Goal: Task Accomplishment & Management: Manage account settings

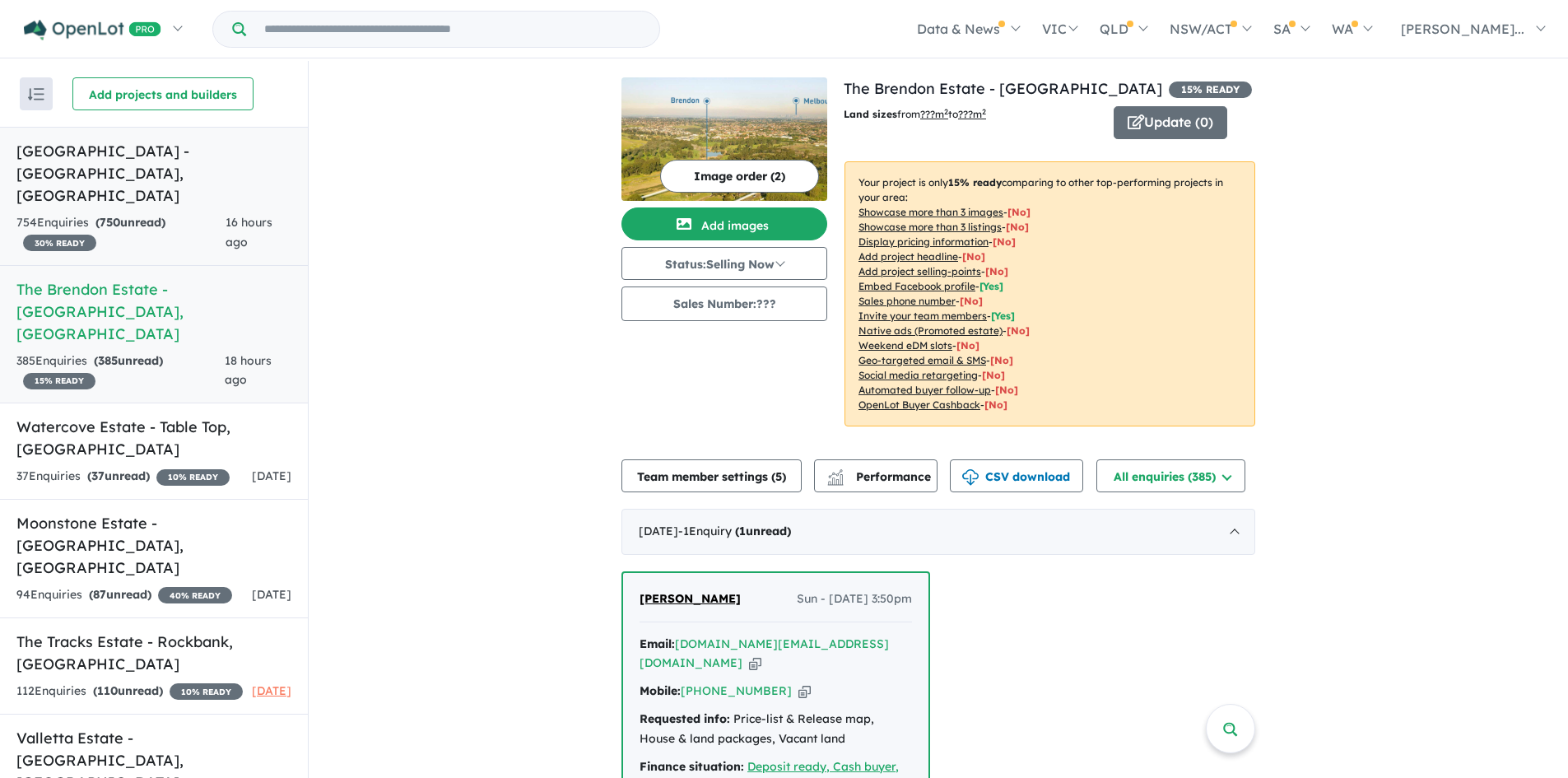
click at [55, 146] on h5 "[GEOGRAPHIC_DATA] - [GEOGRAPHIC_DATA] , [GEOGRAPHIC_DATA]" at bounding box center [154, 173] width 275 height 67
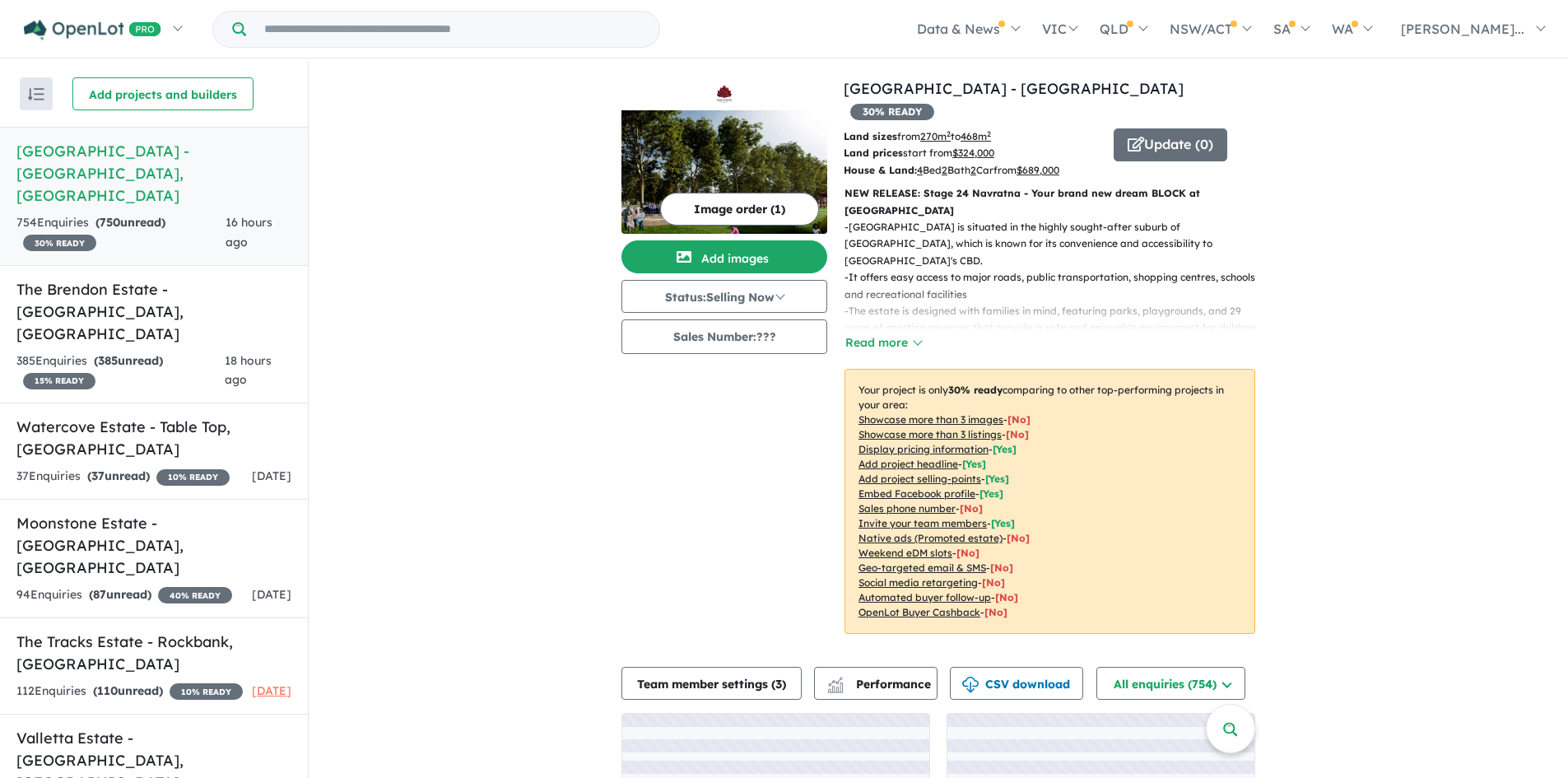
click at [55, 146] on h5 "[GEOGRAPHIC_DATA] - [GEOGRAPHIC_DATA] , [GEOGRAPHIC_DATA]" at bounding box center [154, 173] width 275 height 67
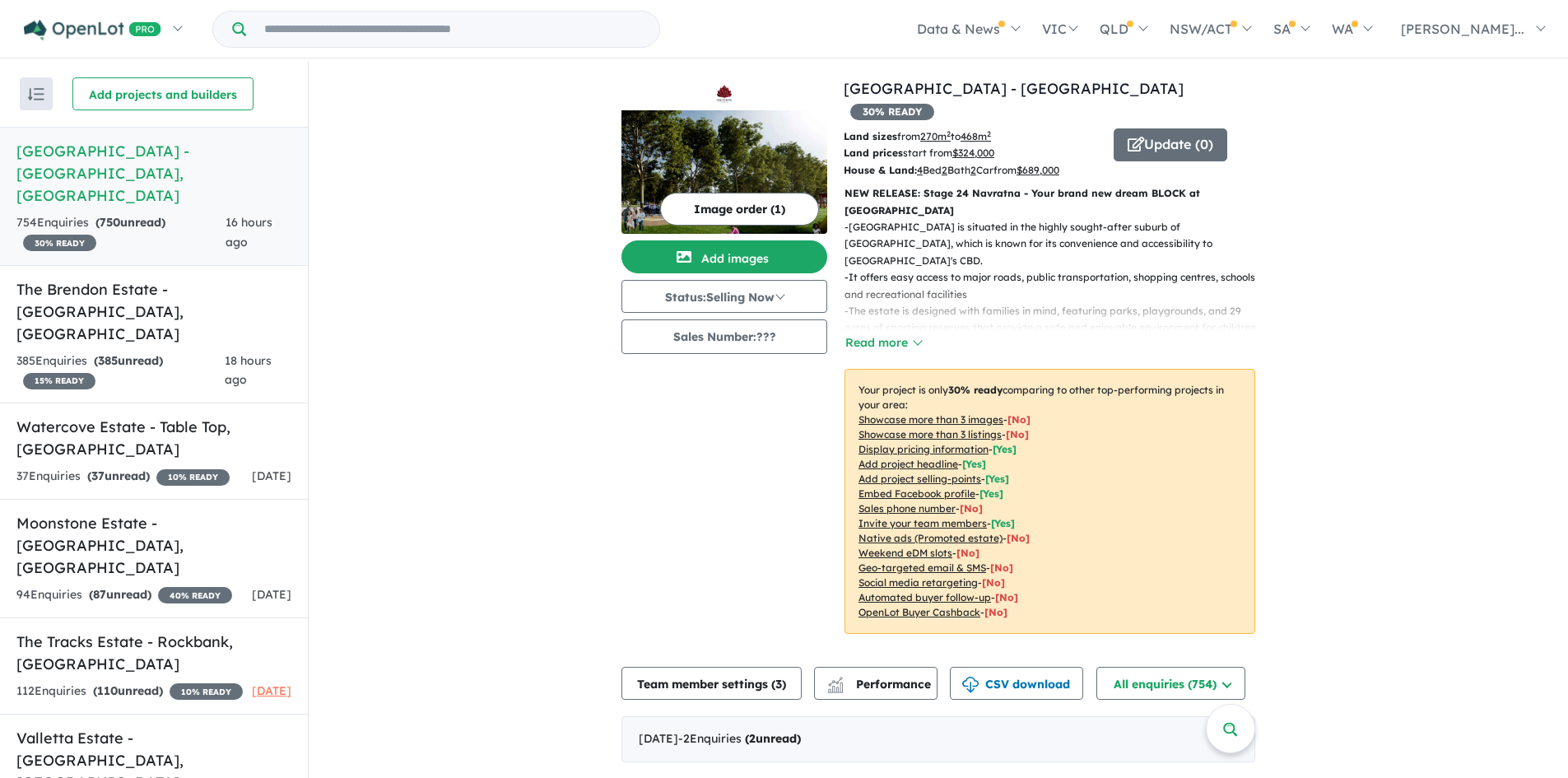
click at [113, 146] on h5 "[GEOGRAPHIC_DATA] - [GEOGRAPHIC_DATA] , [GEOGRAPHIC_DATA]" at bounding box center [154, 173] width 275 height 67
click at [788, 716] on div "[DATE] - 2 Enquir ies ( 2 unread)" at bounding box center [939, 739] width 634 height 46
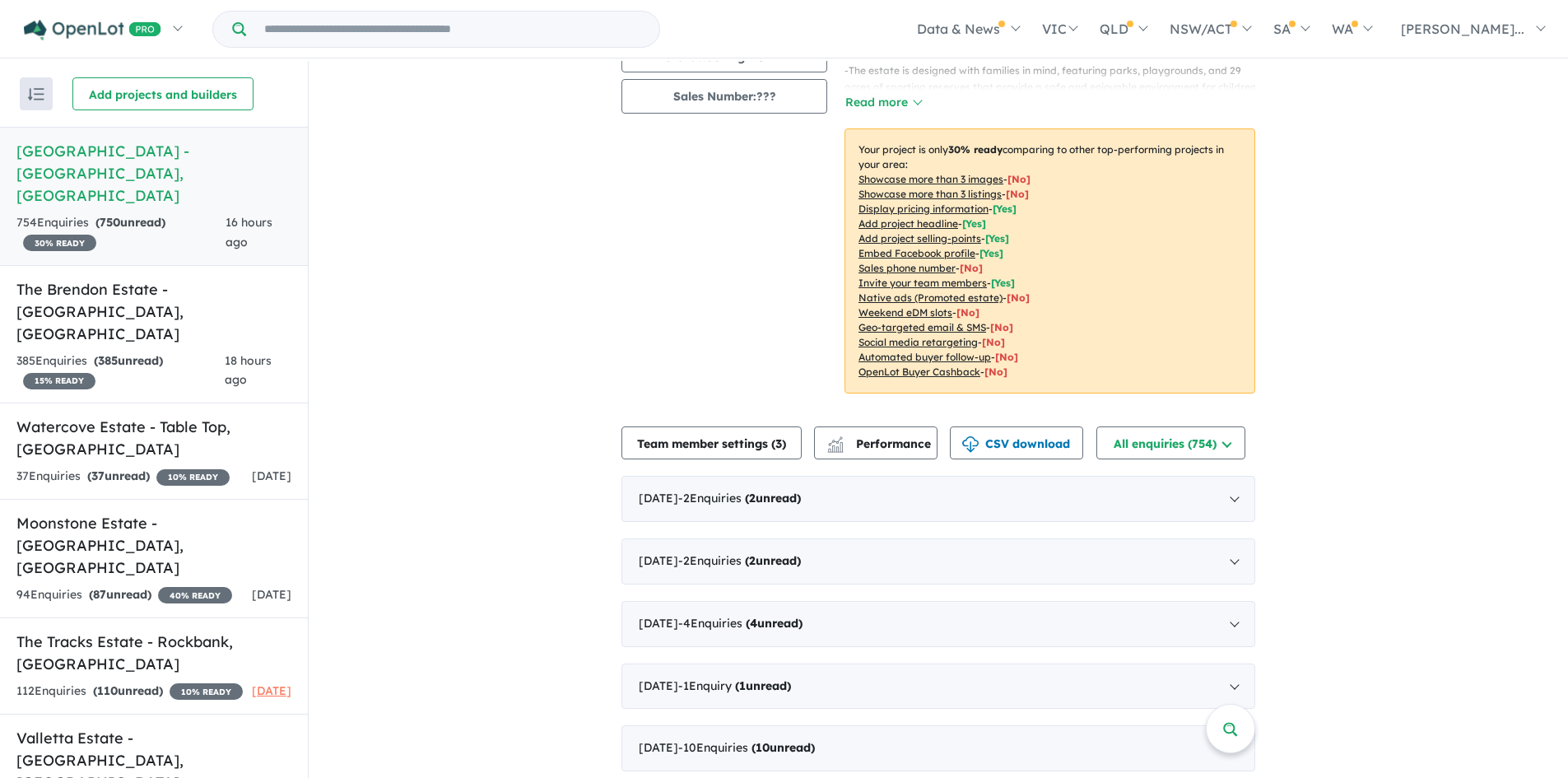
scroll to position [247, 0]
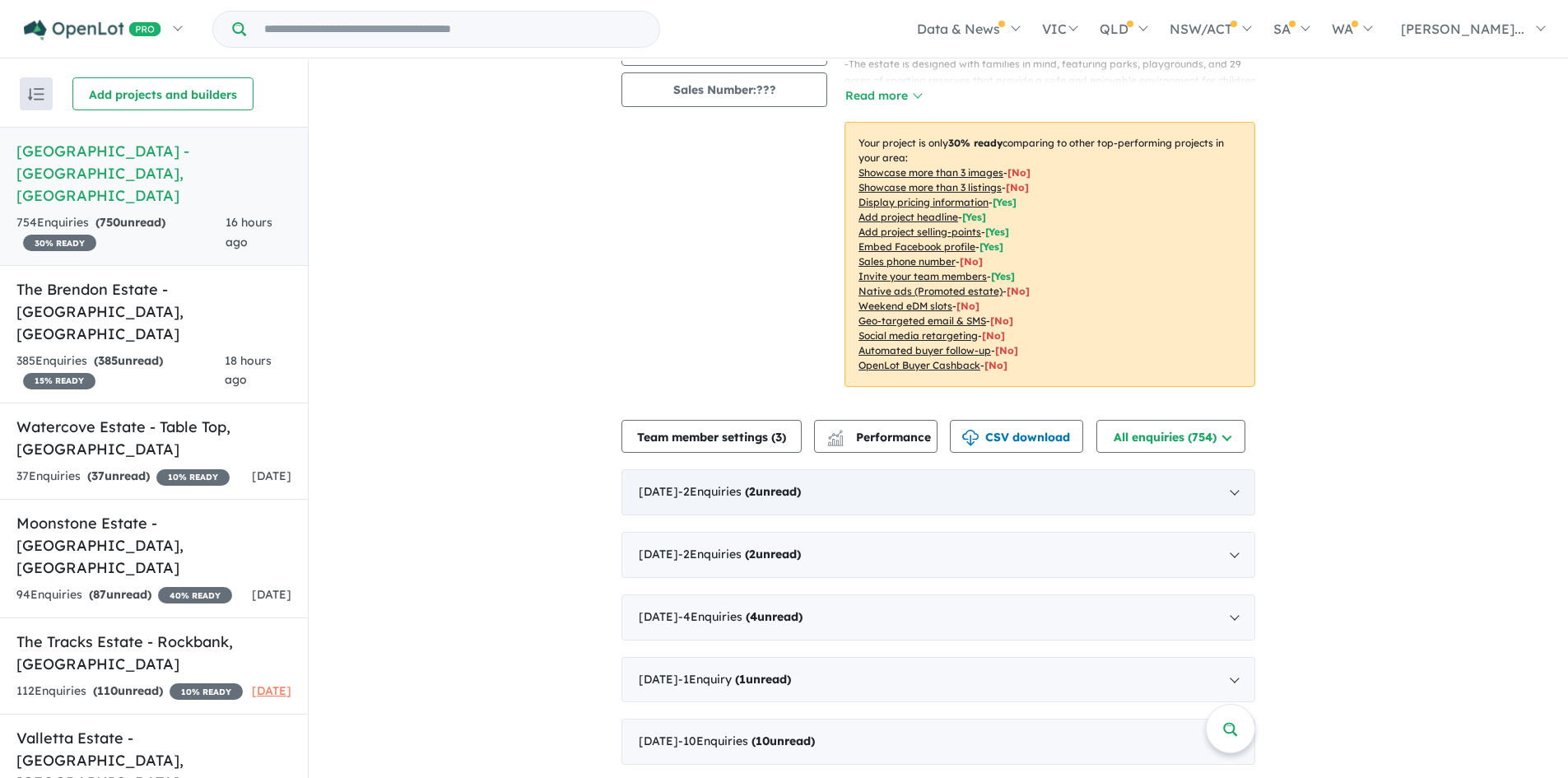
click at [825, 470] on div "[DATE] - 2 Enquir ies ( 2 unread)" at bounding box center [939, 492] width 634 height 46
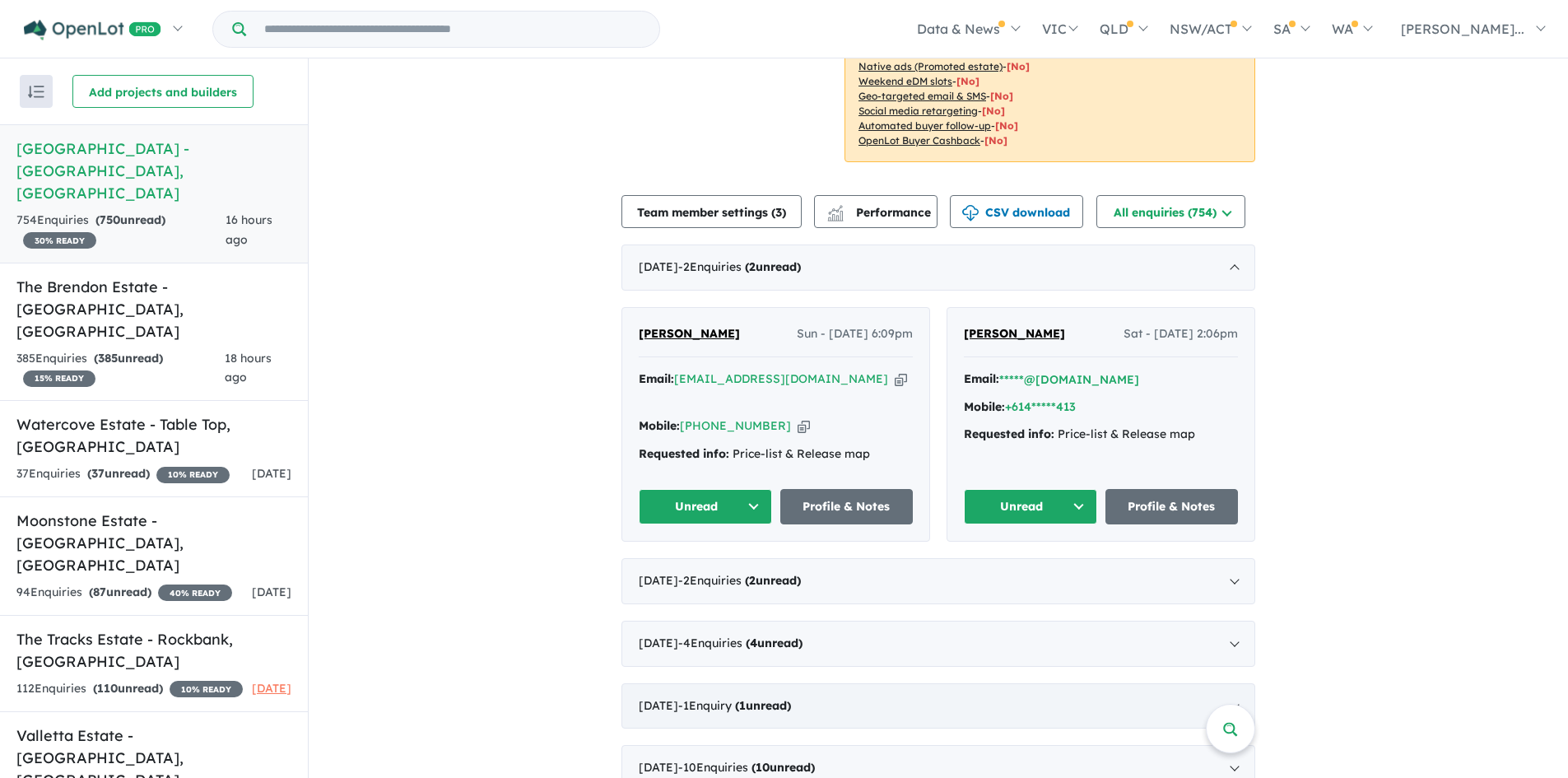
scroll to position [494, 0]
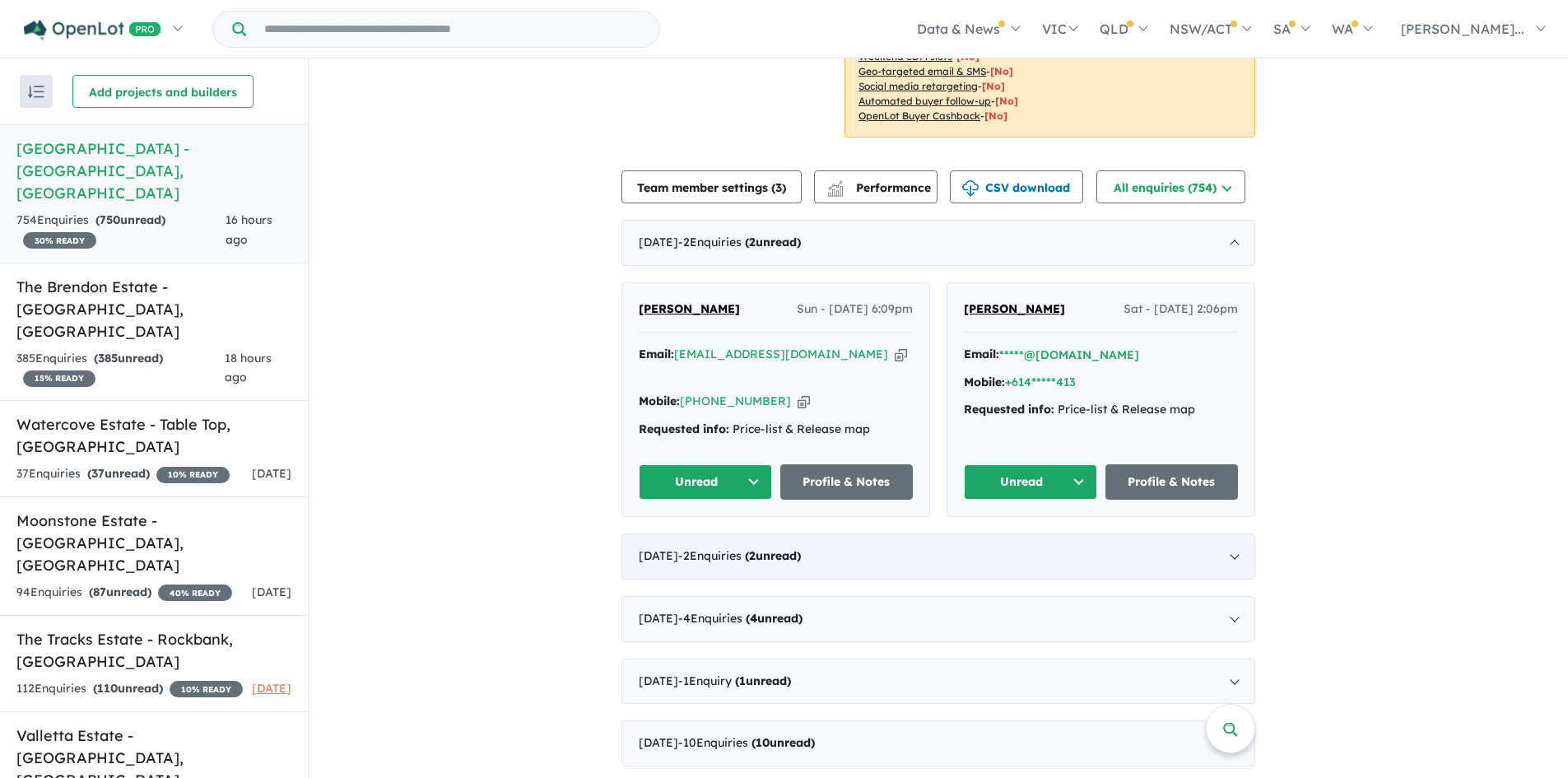
click at [743, 534] on div "[DATE] - 2 Enquir ies ( 2 unread)" at bounding box center [939, 557] width 634 height 46
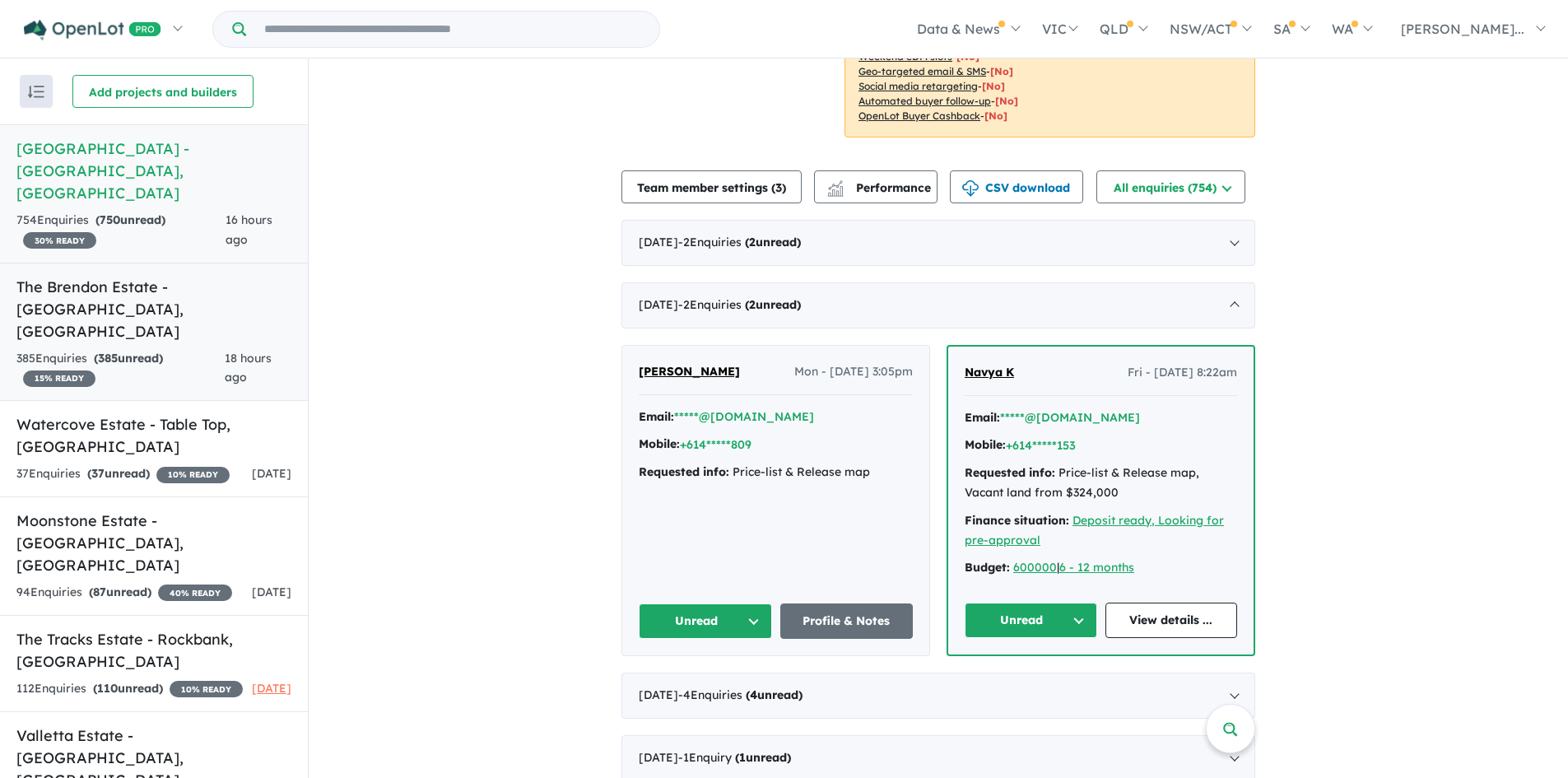
scroll to position [0, 0]
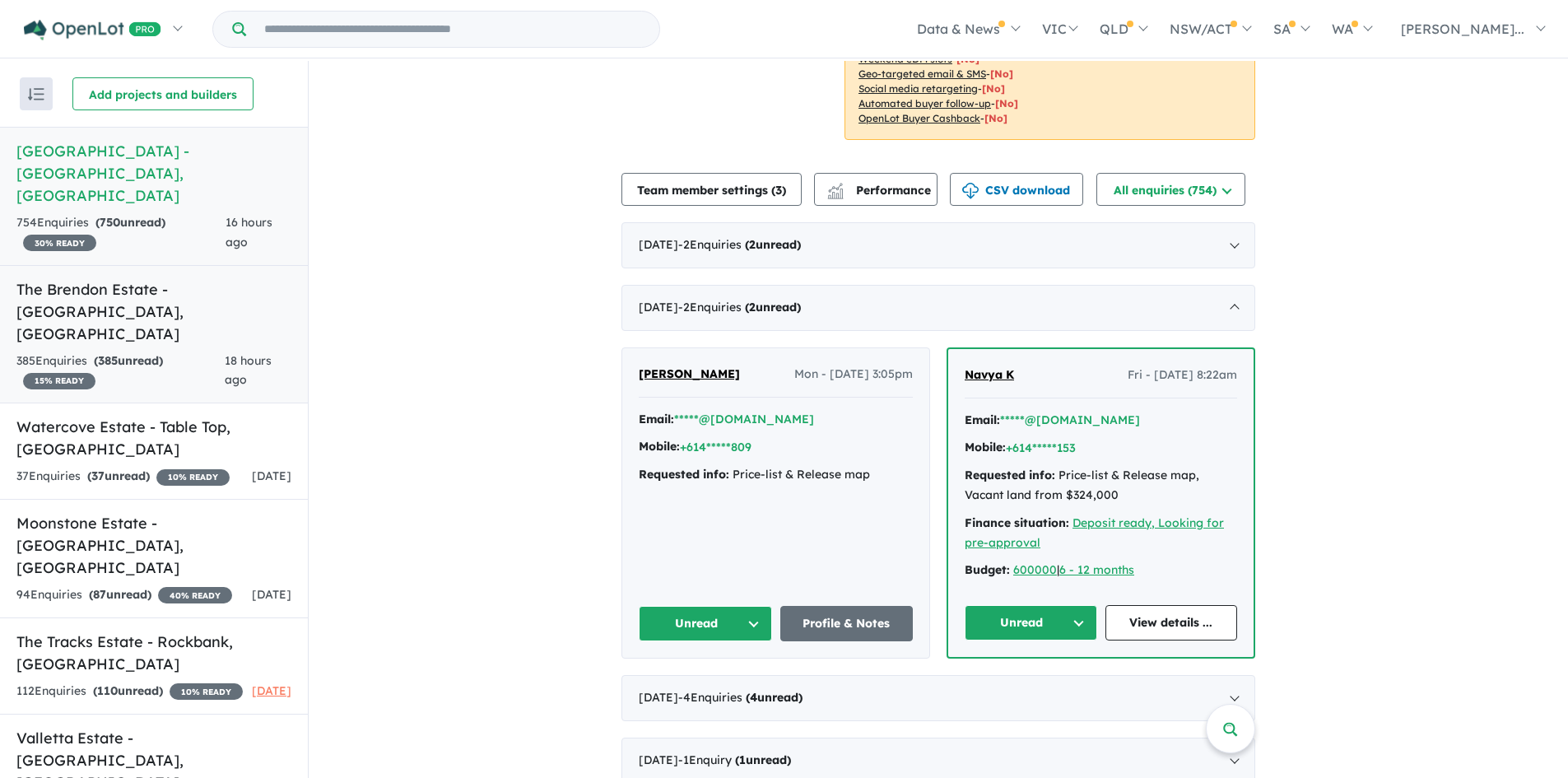
click at [216, 279] on h5 "The Brendon Estate - [GEOGRAPHIC_DATA] , [GEOGRAPHIC_DATA]" at bounding box center [154, 311] width 275 height 67
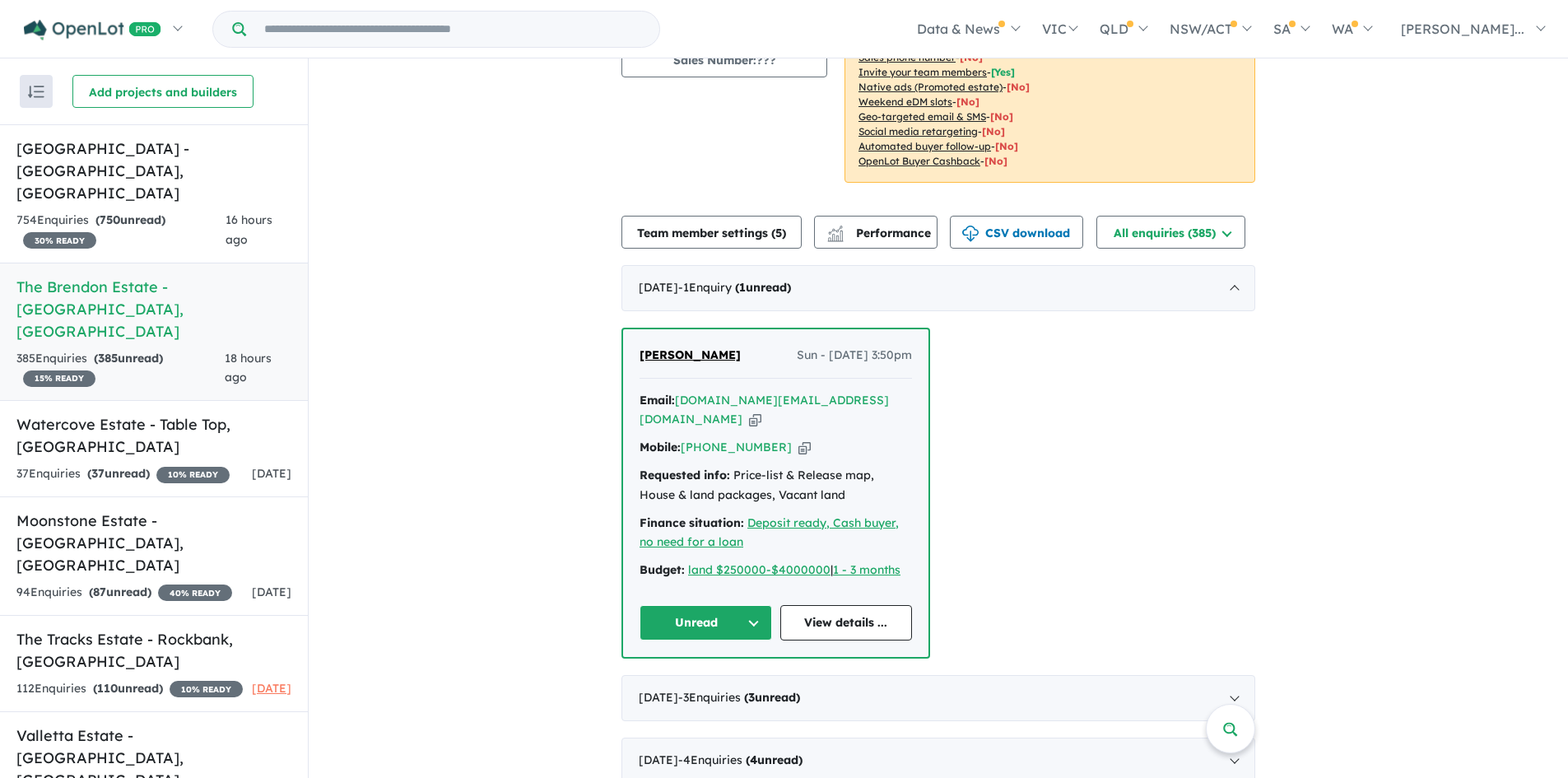
scroll to position [247, 0]
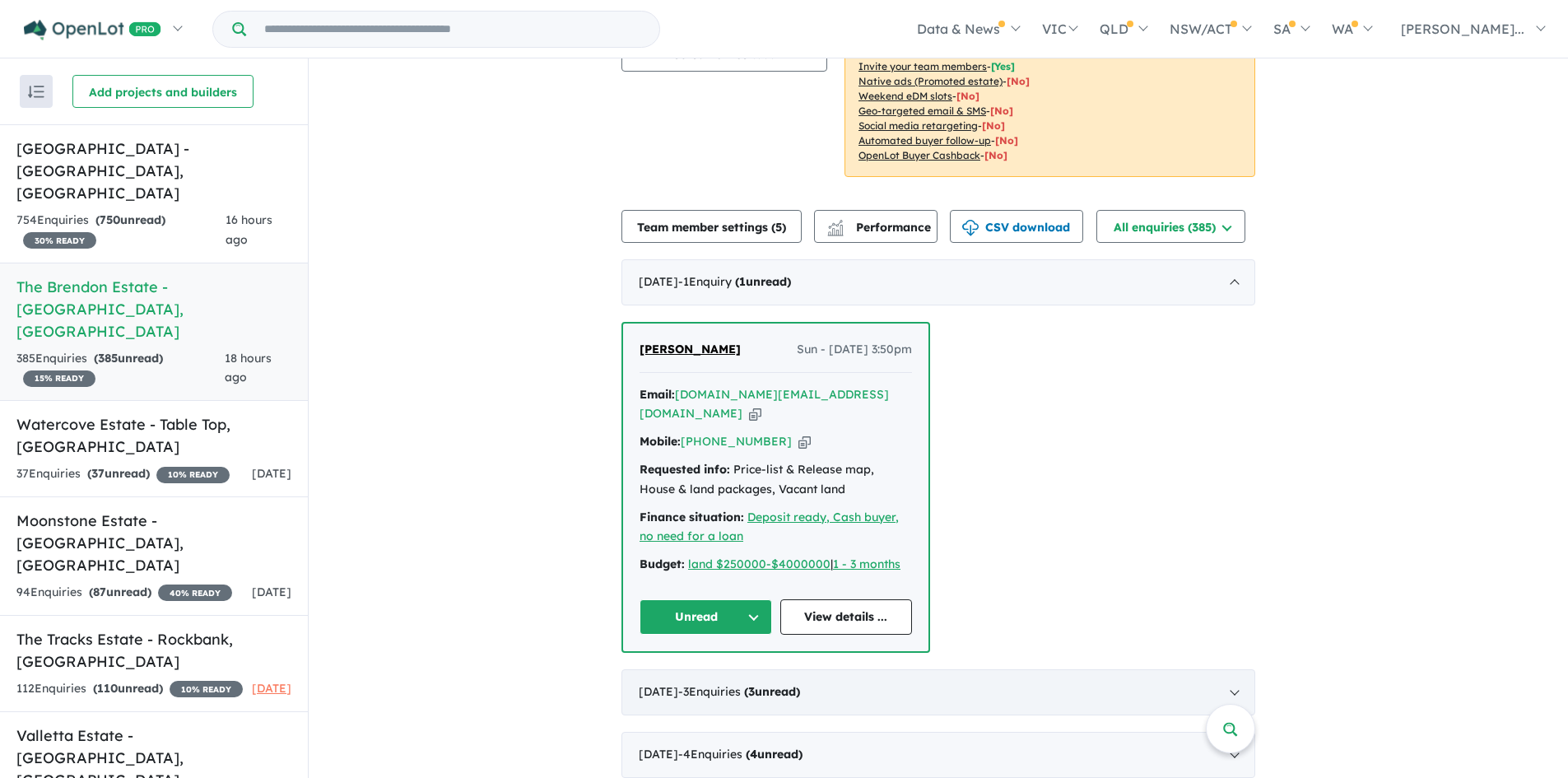
click at [958, 698] on div "[DATE] - 3 Enquir ies ( 3 unread)" at bounding box center [939, 692] width 634 height 46
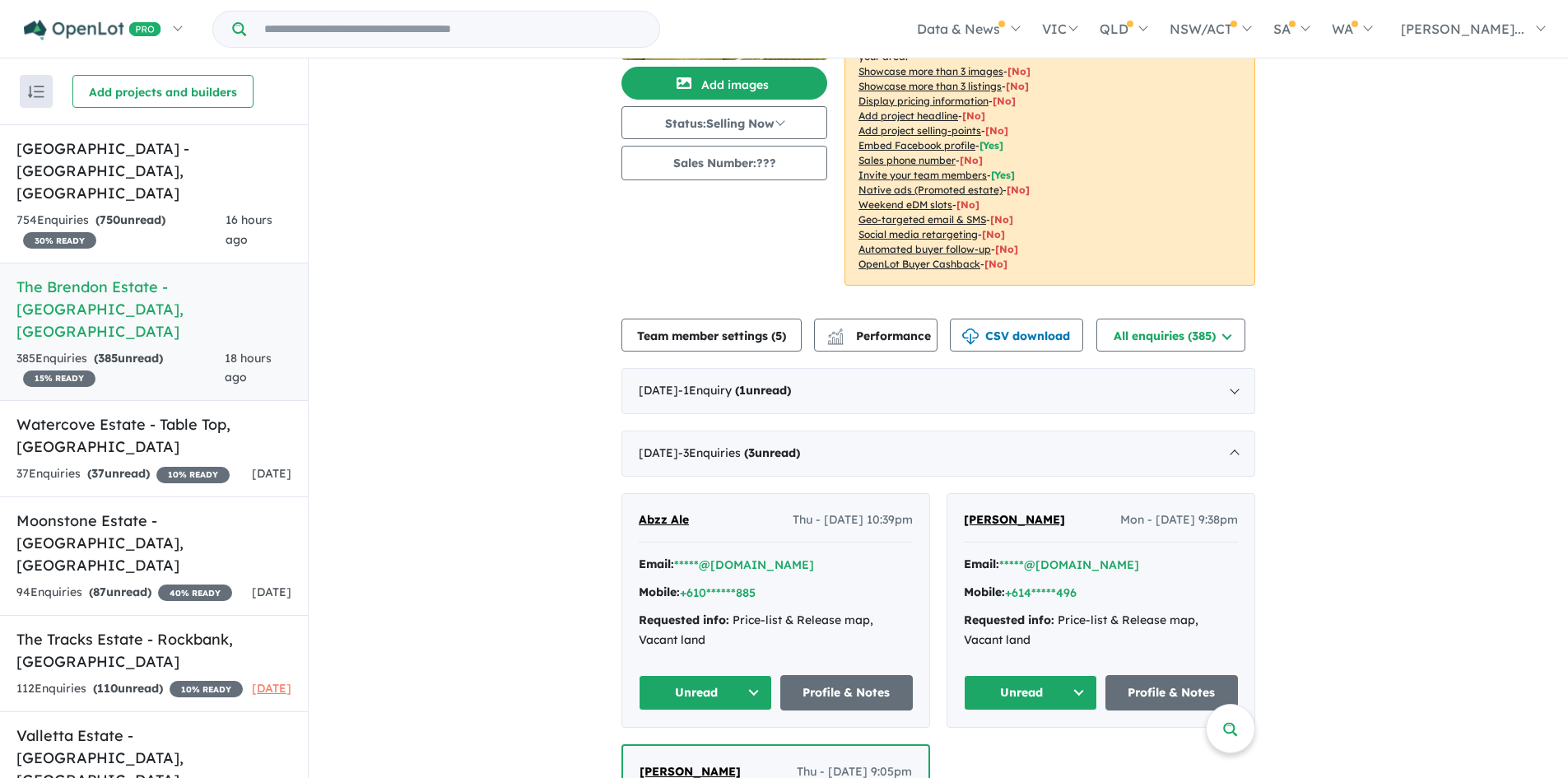
scroll to position [0, 0]
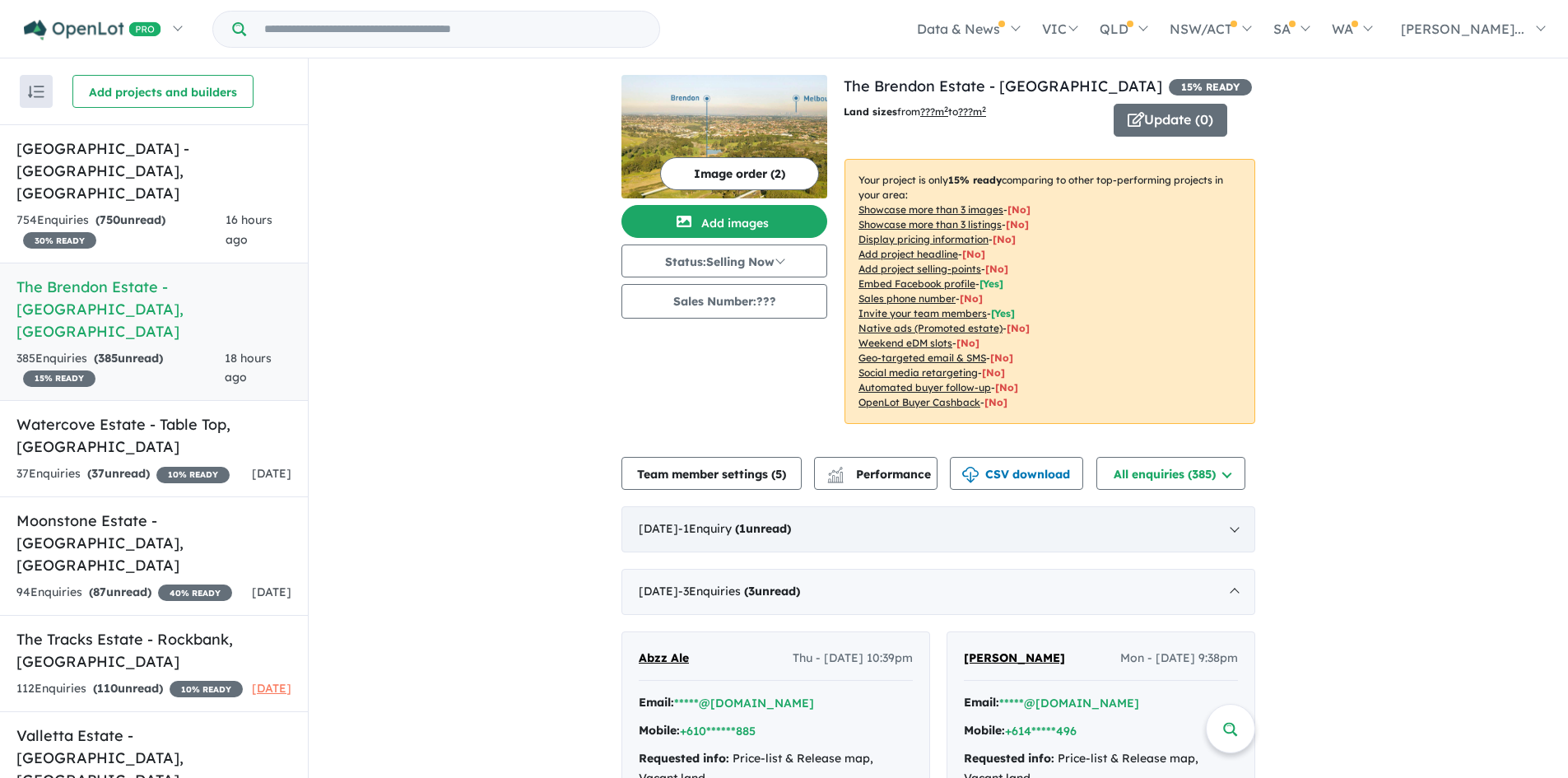
click at [928, 527] on div "[DATE] - 1 Enquir y ( 1 unread)" at bounding box center [939, 529] width 634 height 46
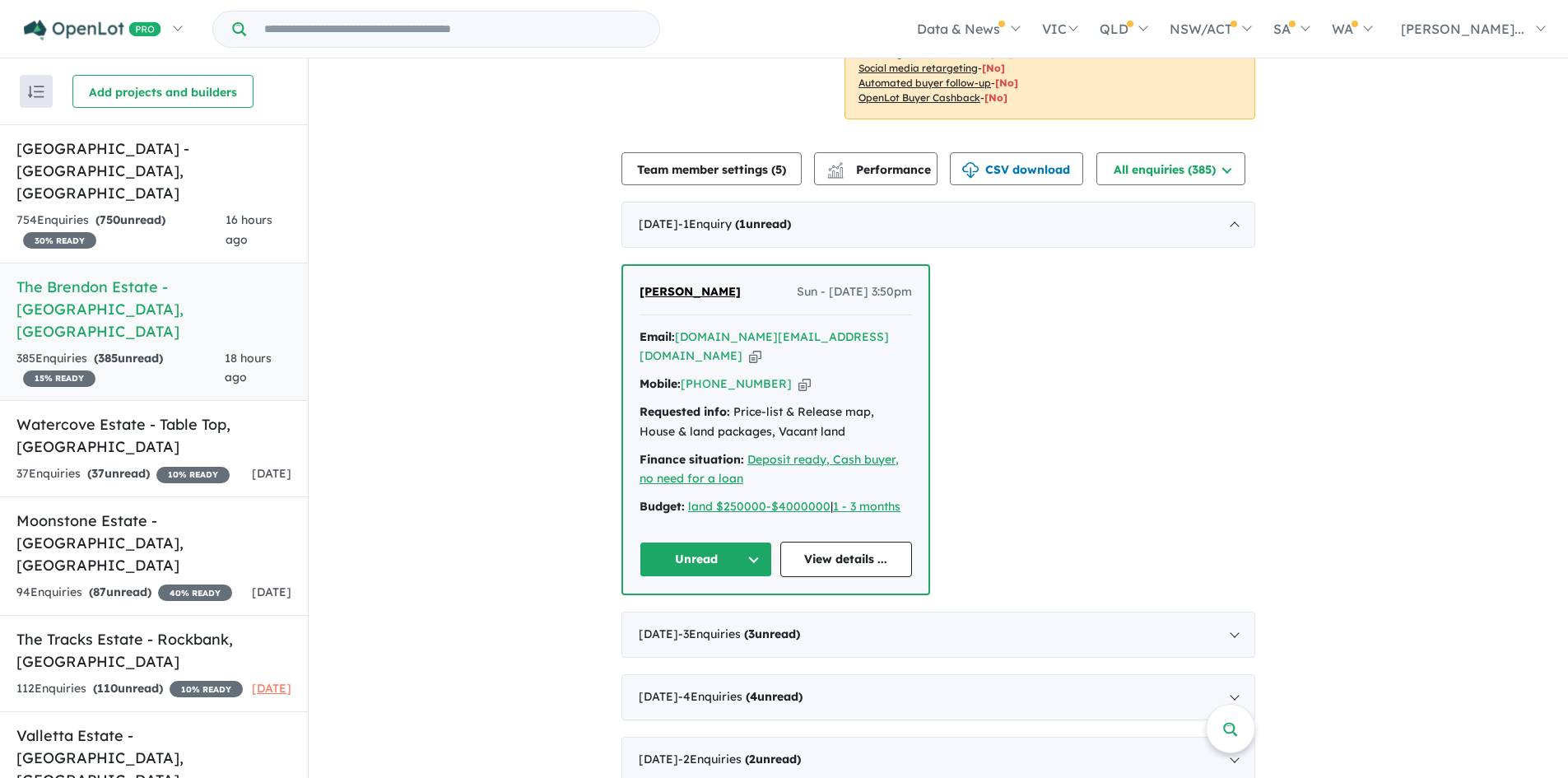
scroll to position [329, 0]
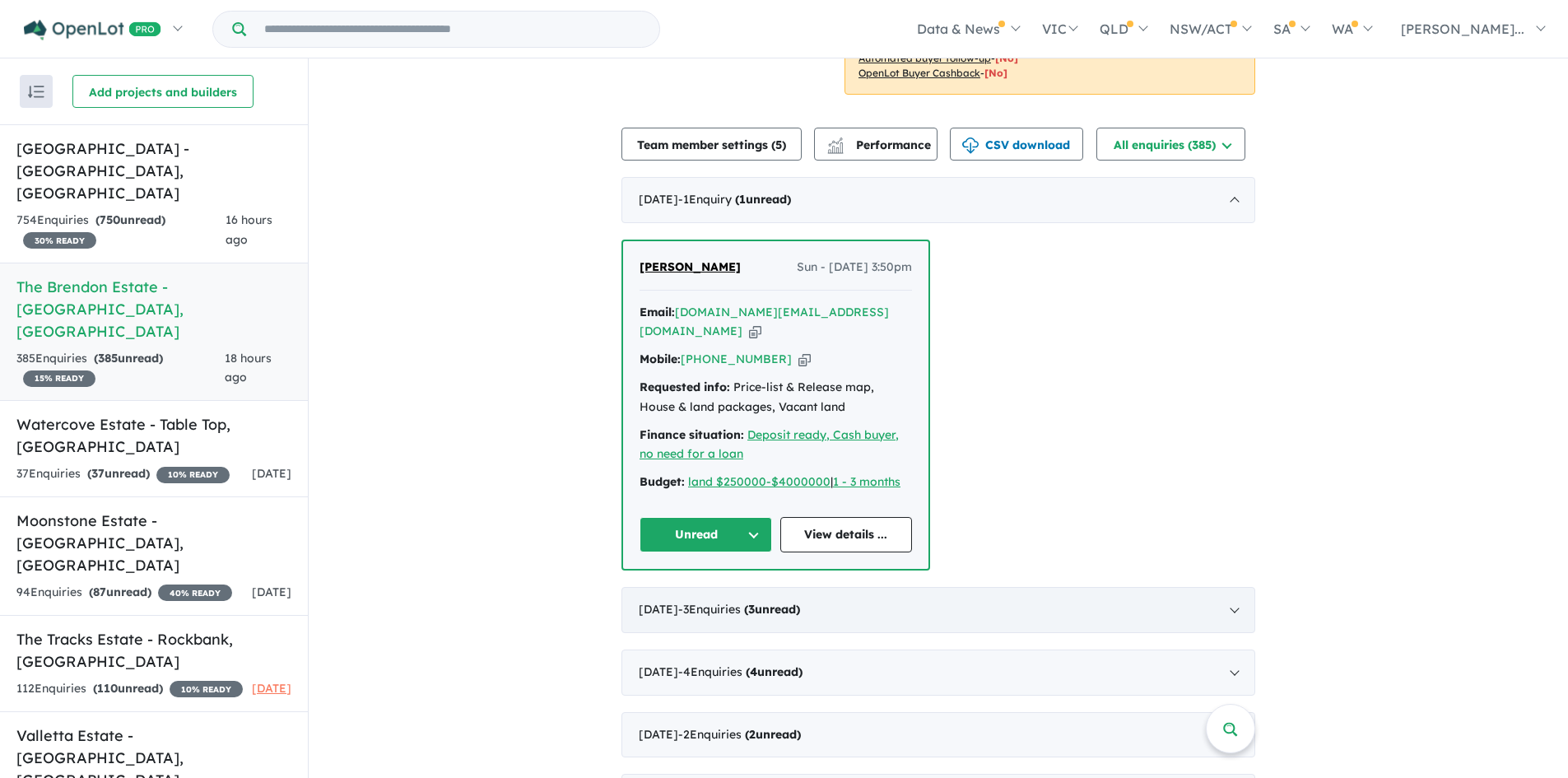
click at [972, 623] on div "[DATE] - 3 Enquir ies ( 3 unread)" at bounding box center [939, 610] width 634 height 46
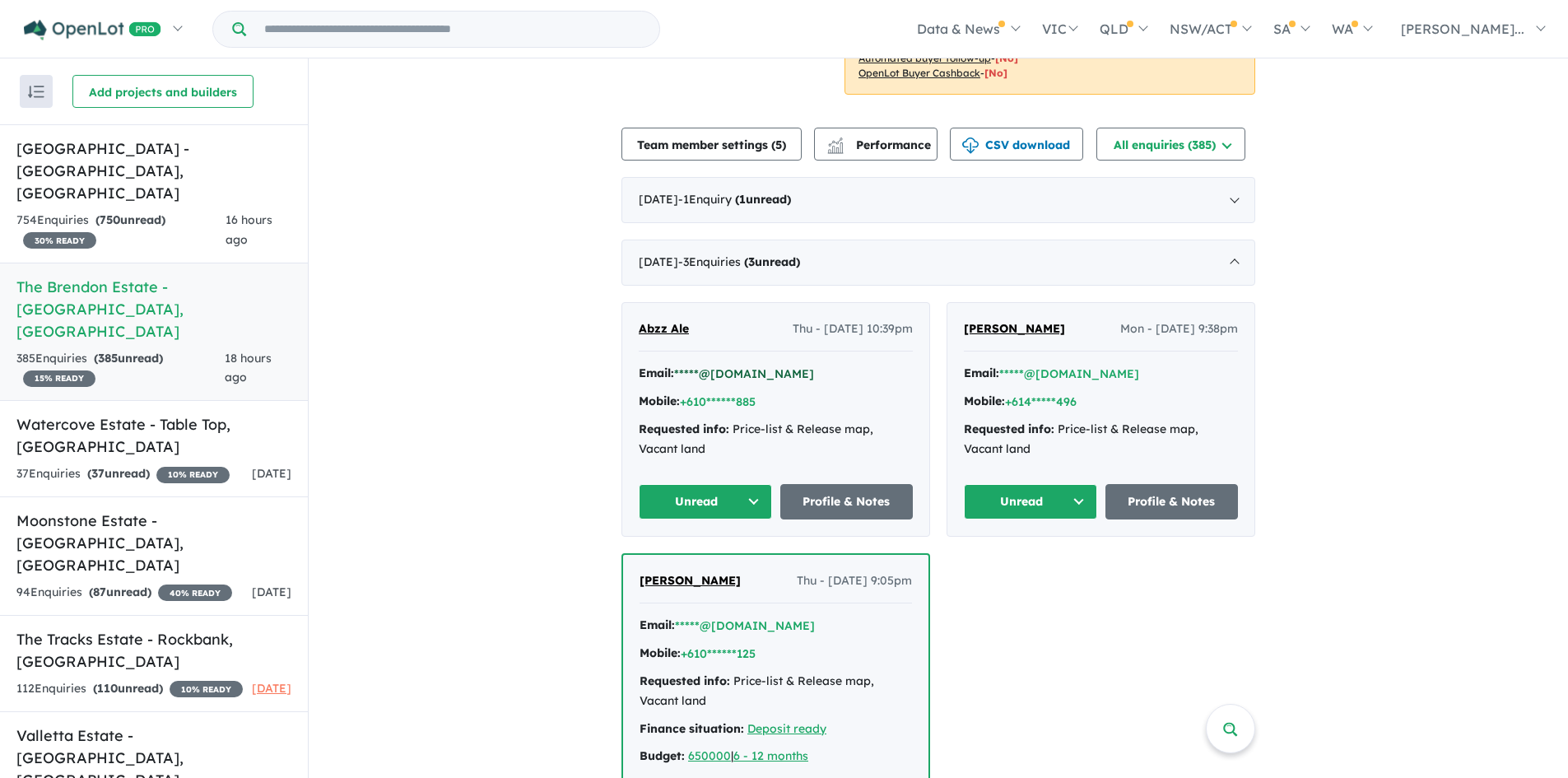
click at [742, 376] on button "*****@[DOMAIN_NAME]" at bounding box center [744, 374] width 140 height 17
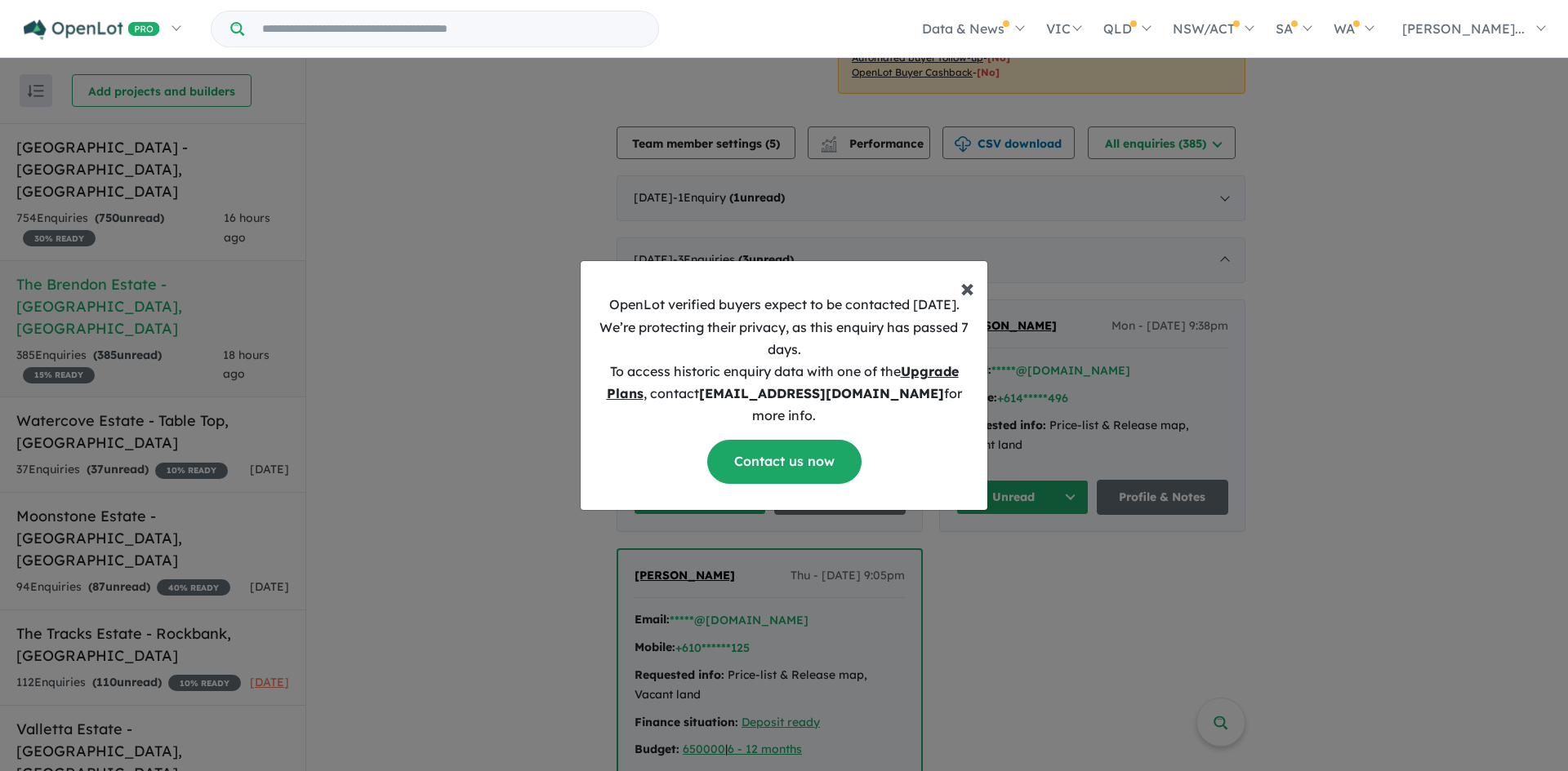
click at [969, 304] on span "×" at bounding box center [967, 287] width 14 height 33
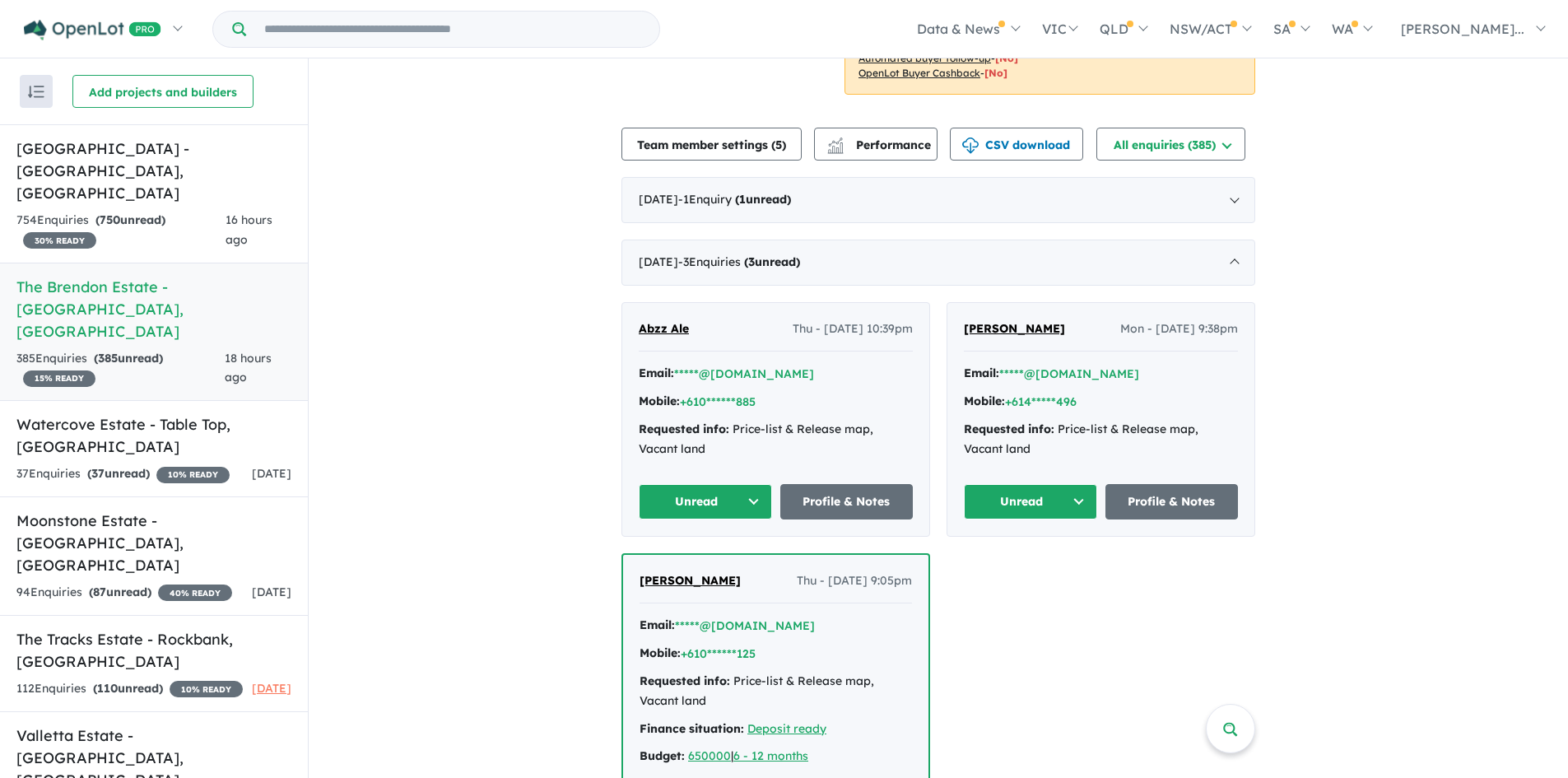
scroll to position [165, 0]
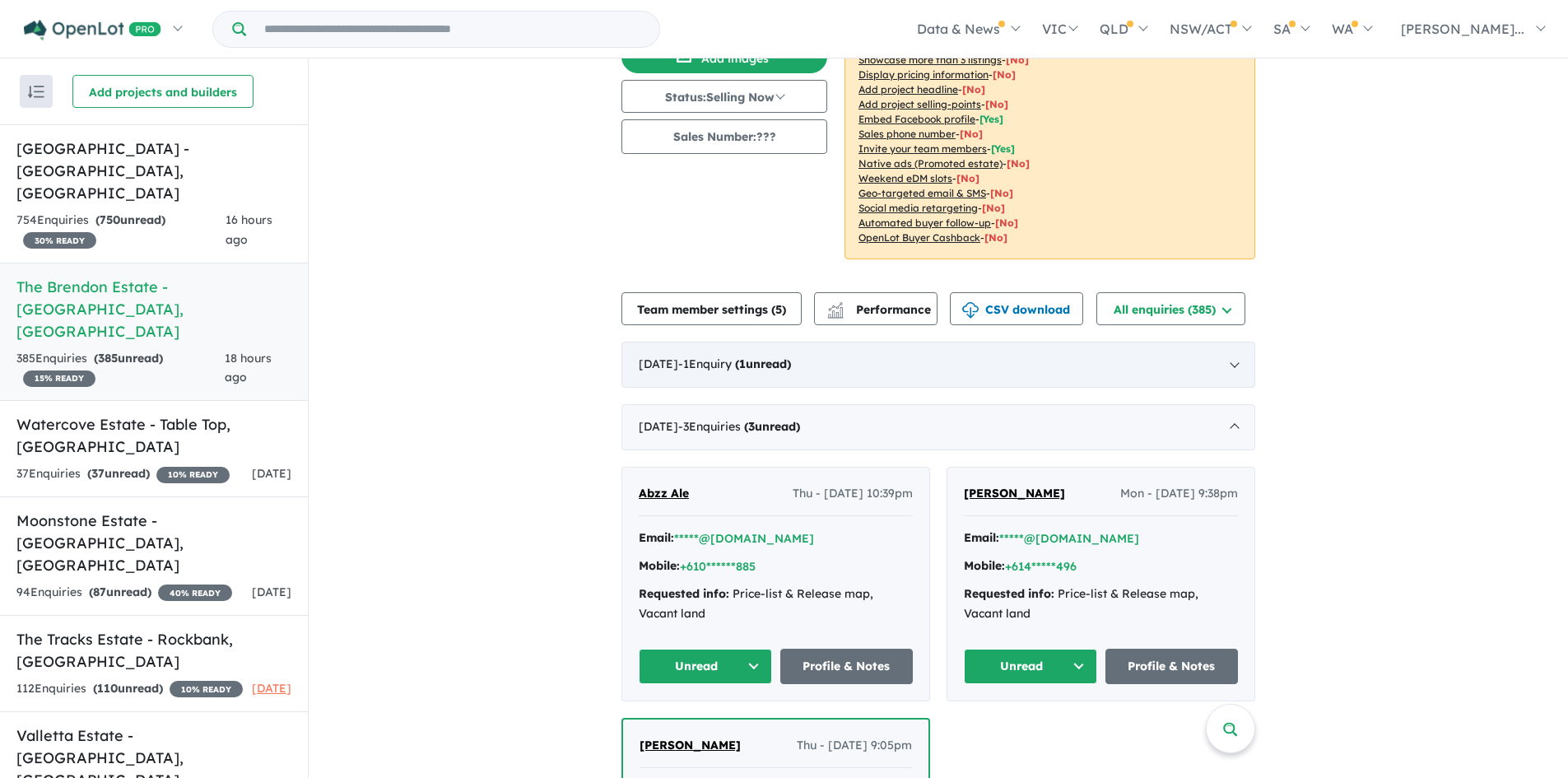
click at [773, 373] on div "[DATE] - 1 Enquir y ( 1 unread)" at bounding box center [939, 365] width 634 height 46
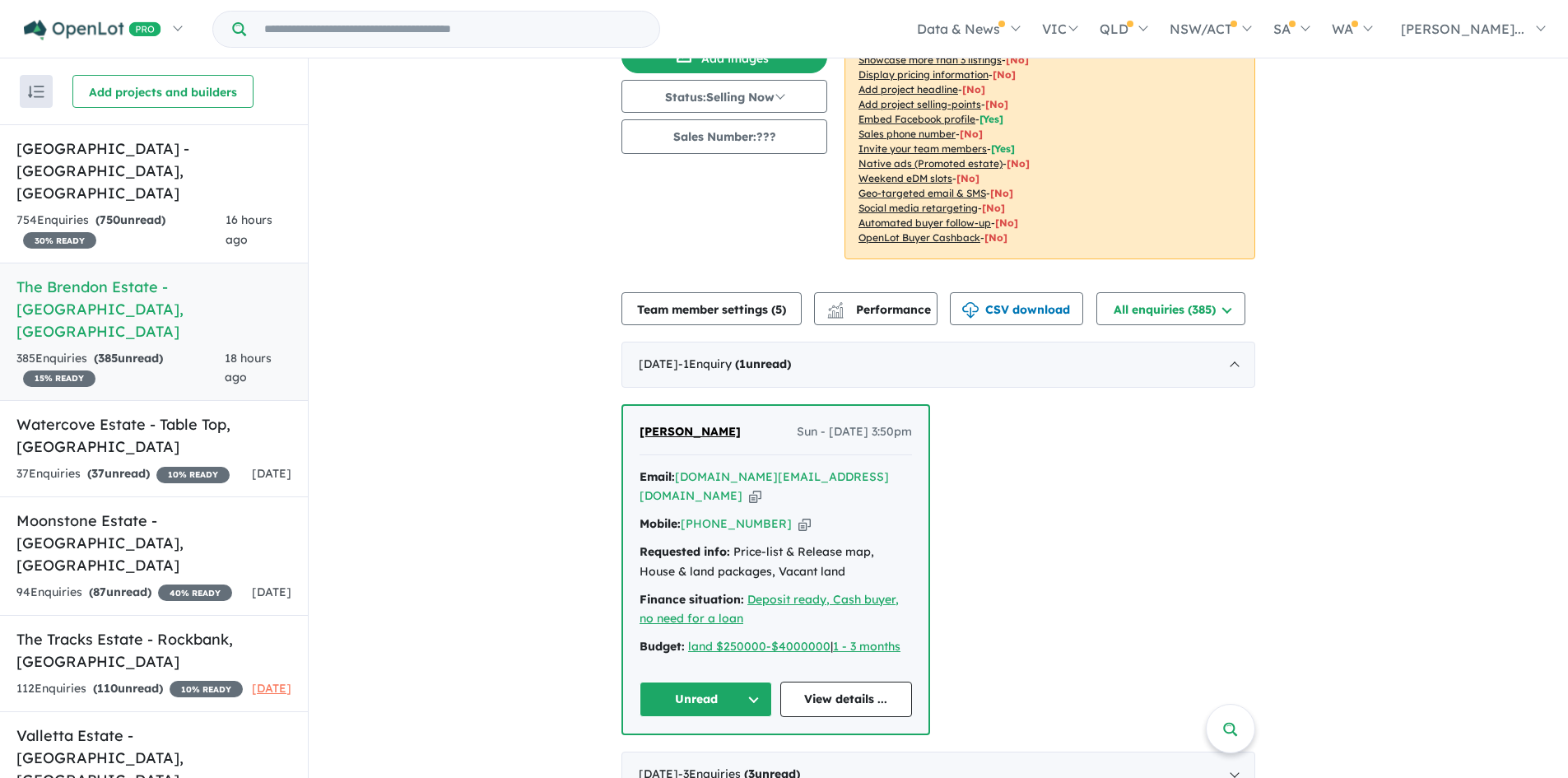
drag, startPoint x: 715, startPoint y: 474, endPoint x: 824, endPoint y: 462, distance: 109.7
click at [824, 462] on div "LINLING [PERSON_NAME] - [DATE] 3:50pm Email: [DOMAIN_NAME][EMAIL_ADDRESS][DOMAI…" at bounding box center [776, 570] width 305 height 328
click at [762, 487] on icon "button" at bounding box center [755, 495] width 12 height 17
